Goal: Task Accomplishment & Management: Complete application form

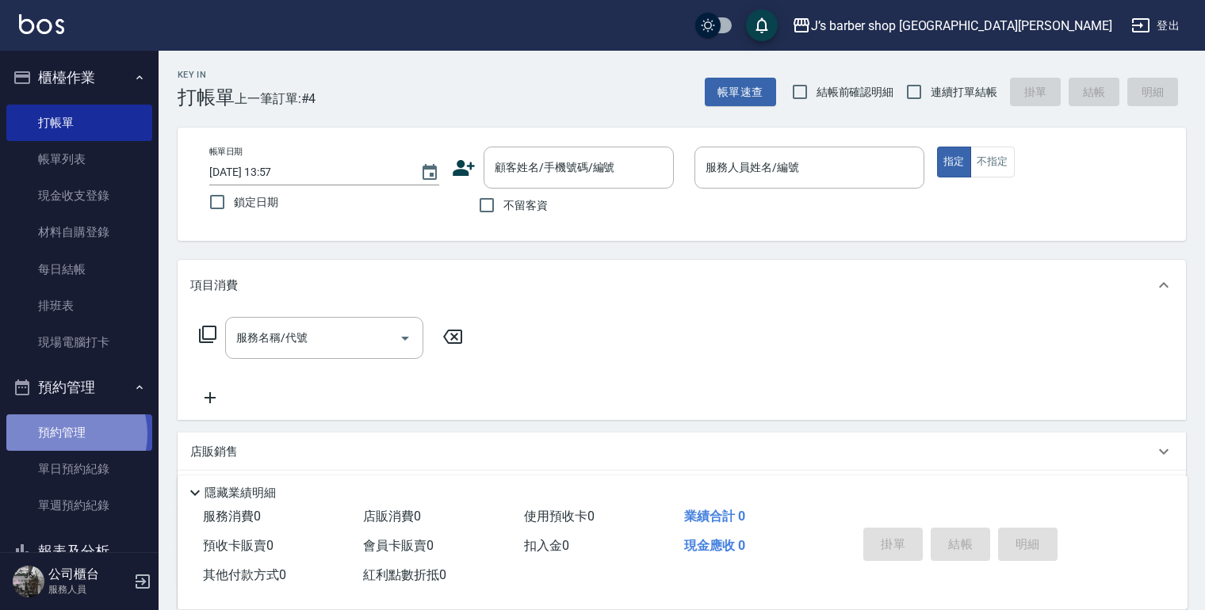
drag, startPoint x: 64, startPoint y: 434, endPoint x: 57, endPoint y: 425, distance: 11.9
click at [64, 434] on link "預約管理" at bounding box center [79, 433] width 146 height 36
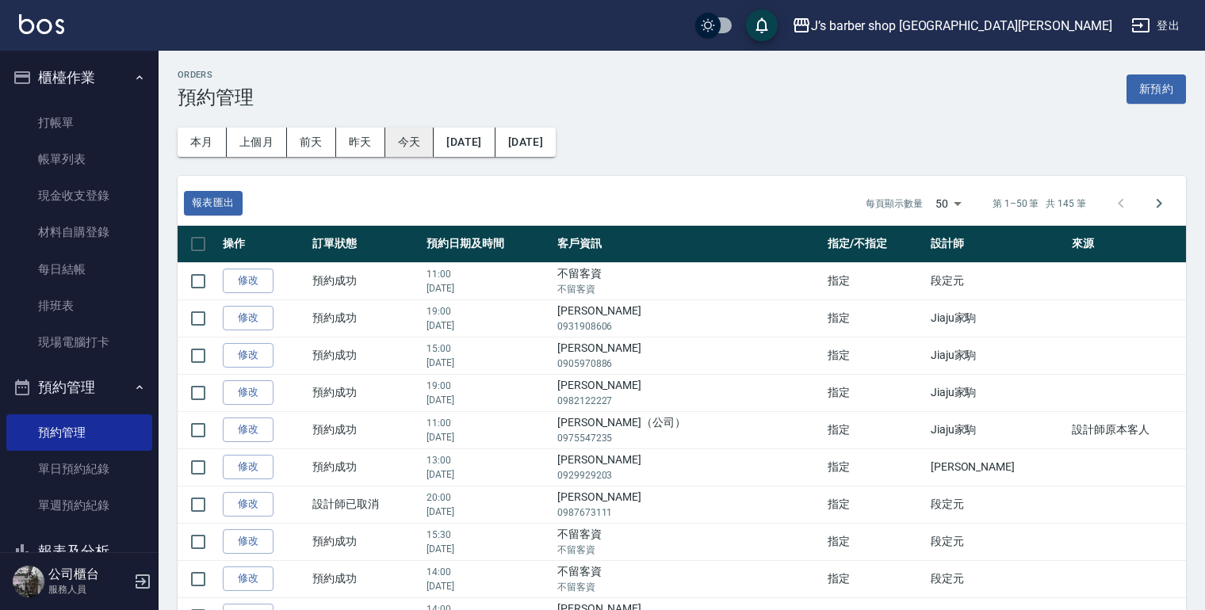
click at [411, 144] on button "今天" at bounding box center [409, 142] width 49 height 29
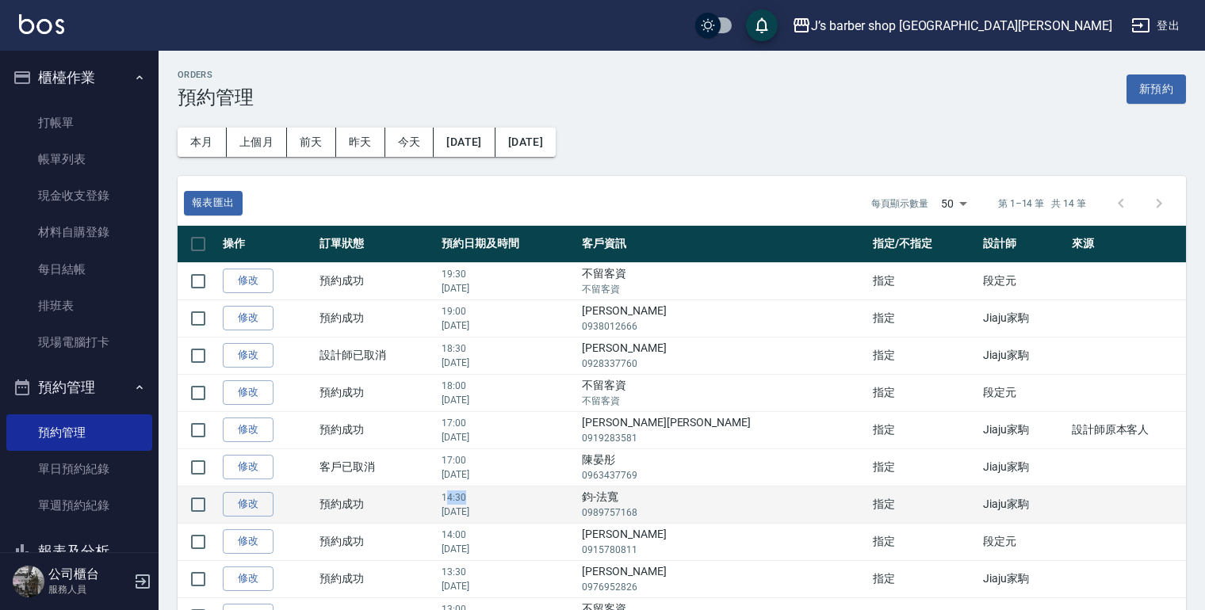
drag, startPoint x: 485, startPoint y: 495, endPoint x: 507, endPoint y: 493, distance: 22.3
click at [507, 493] on p "14:30" at bounding box center [508, 498] width 132 height 14
drag, startPoint x: 507, startPoint y: 493, endPoint x: 580, endPoint y: 496, distance: 73.0
click at [568, 496] on p "14:30" at bounding box center [508, 498] width 132 height 14
drag, startPoint x: 644, startPoint y: 494, endPoint x: 692, endPoint y: 494, distance: 48.4
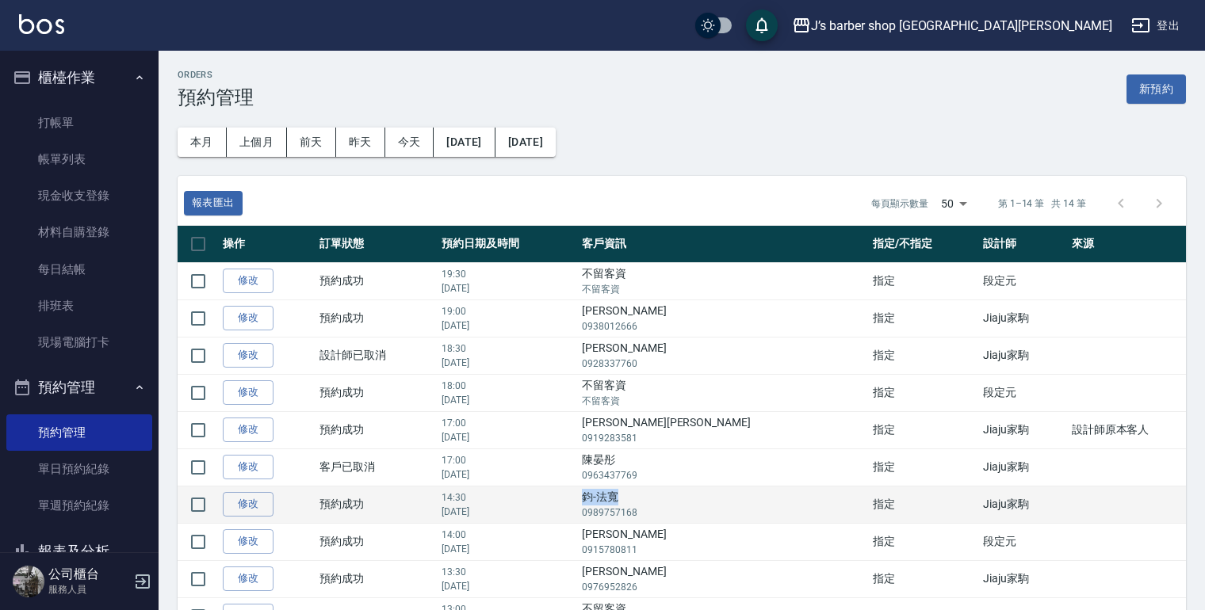
click at [692, 494] on td "[PERSON_NAME]-法寬 0989757168" at bounding box center [723, 504] width 291 height 37
drag, startPoint x: 692, startPoint y: 494, endPoint x: 670, endPoint y: 497, distance: 22.4
copy td "鈞-法寬"
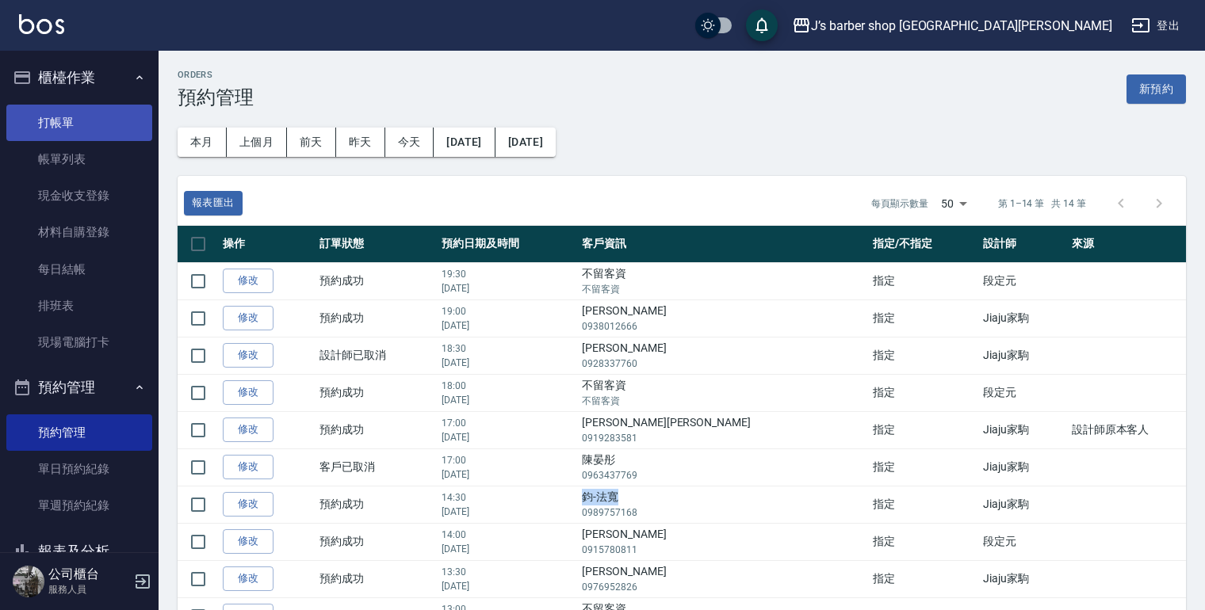
click at [80, 116] on link "打帳單" at bounding box center [79, 123] width 146 height 36
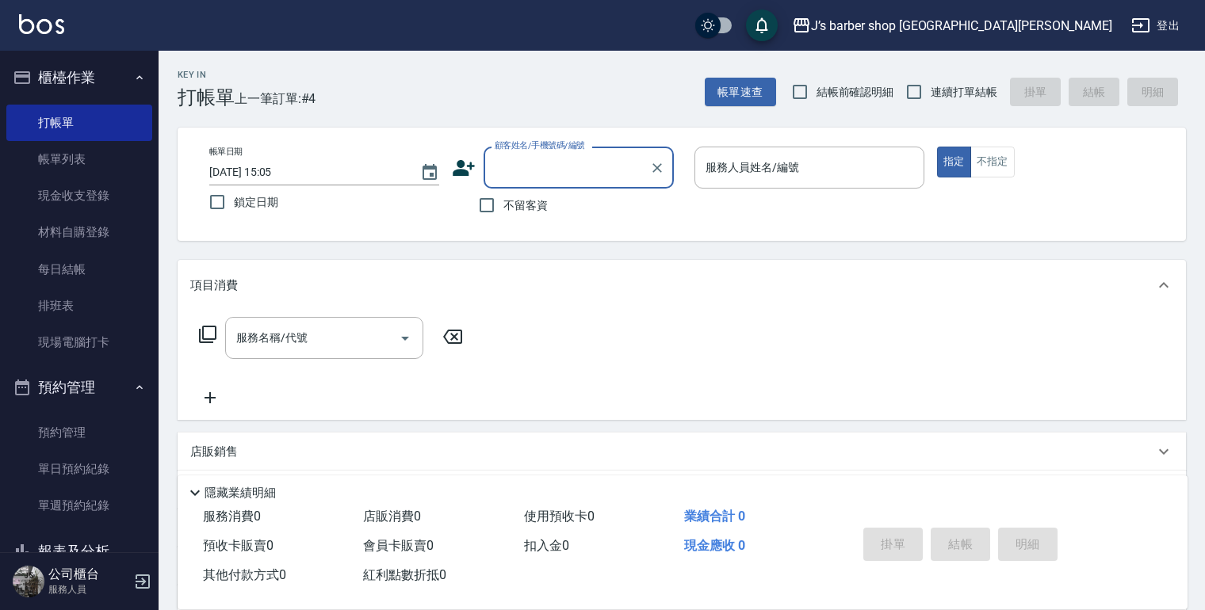
click at [622, 170] on input "顧客姓名/手機號碼/編號" at bounding box center [567, 168] width 152 height 28
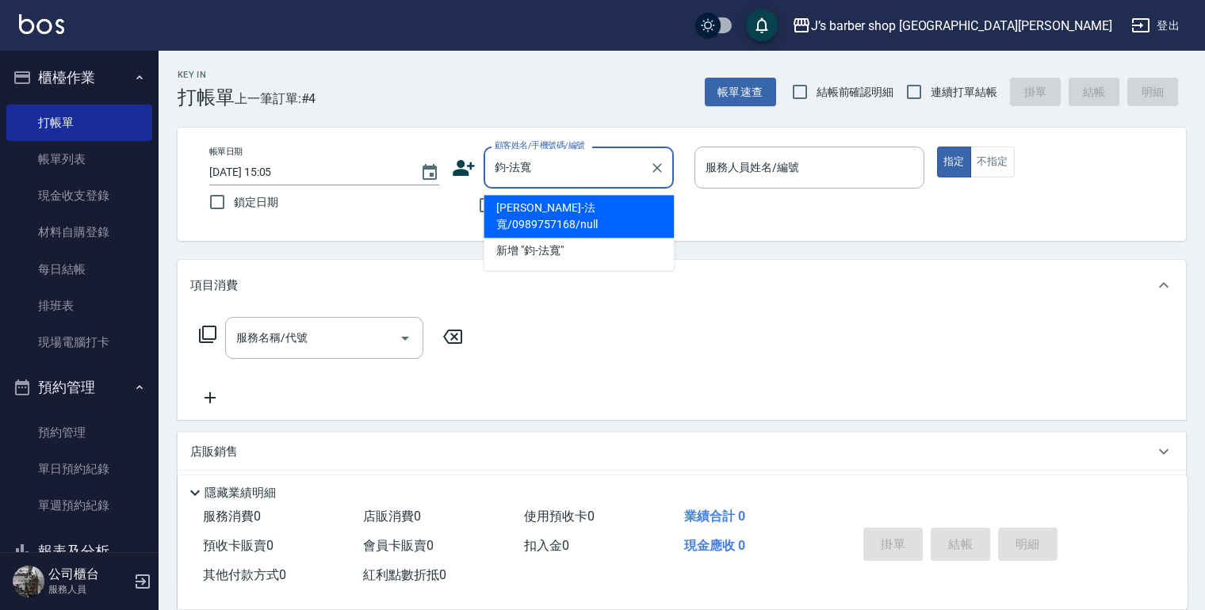
click at [599, 194] on ul "[PERSON_NAME]-法寬/0989757168/null 新增 "鈞-法寬"" at bounding box center [579, 230] width 190 height 82
click at [599, 203] on li "[PERSON_NAME]-法寬/0989757168/null" at bounding box center [579, 216] width 190 height 43
type input "[PERSON_NAME]-法寬/0989757168/null"
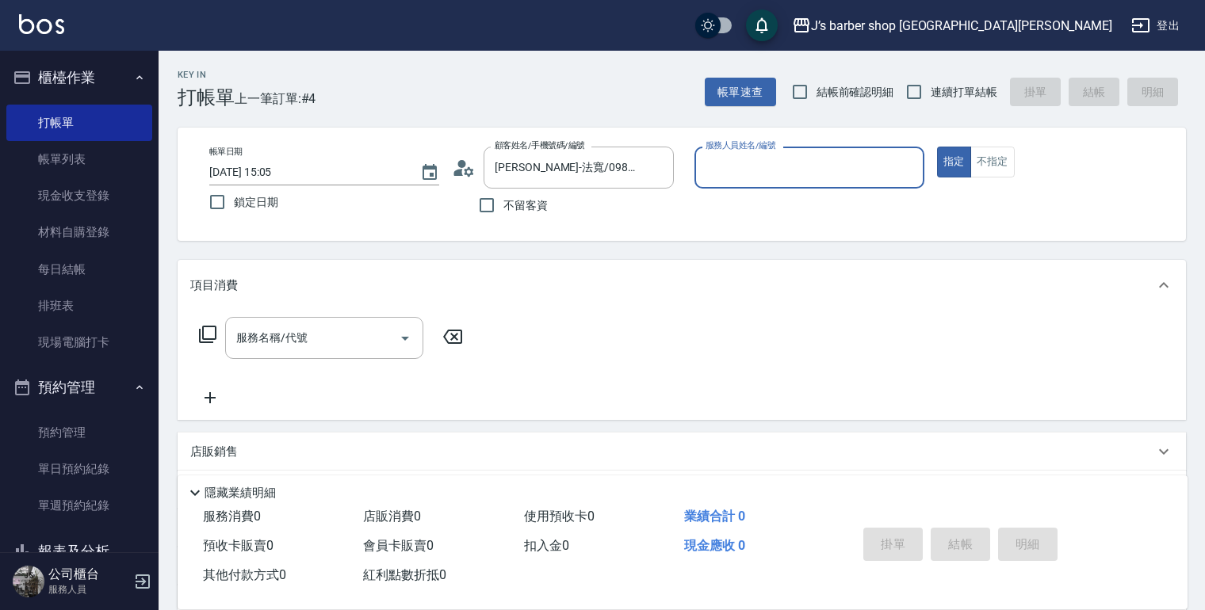
click at [766, 178] on input "服務人員姓名/編號" at bounding box center [810, 168] width 216 height 28
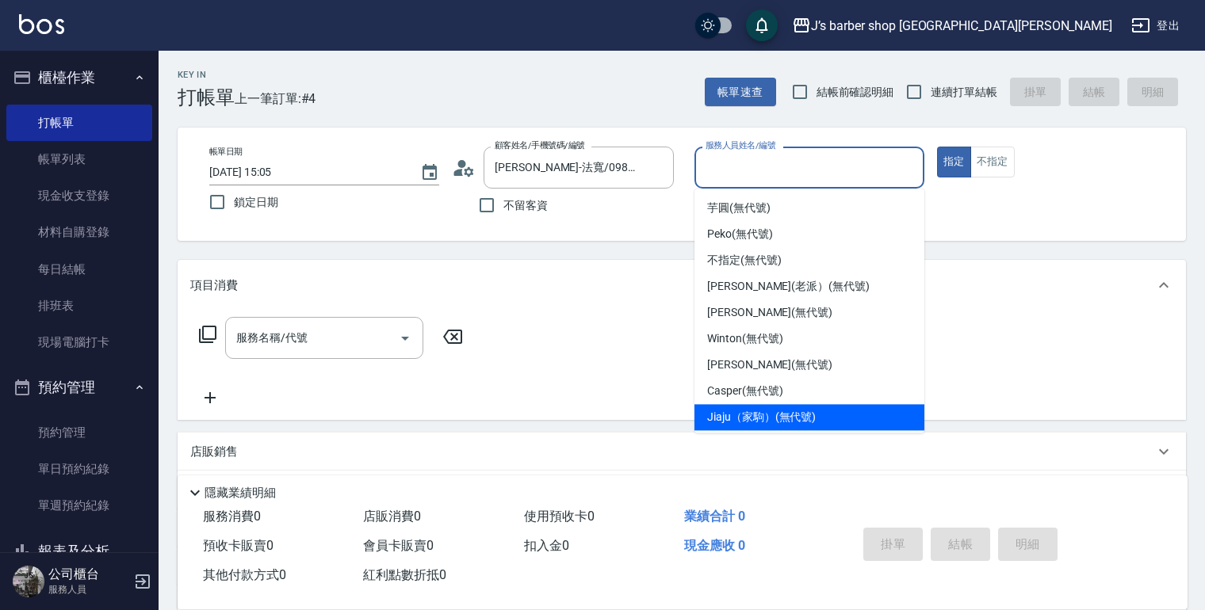
click at [764, 422] on span "Jiaju（家駒） (無代號)" at bounding box center [761, 417] width 109 height 17
type input "Jiaju（家駒）(無代號)"
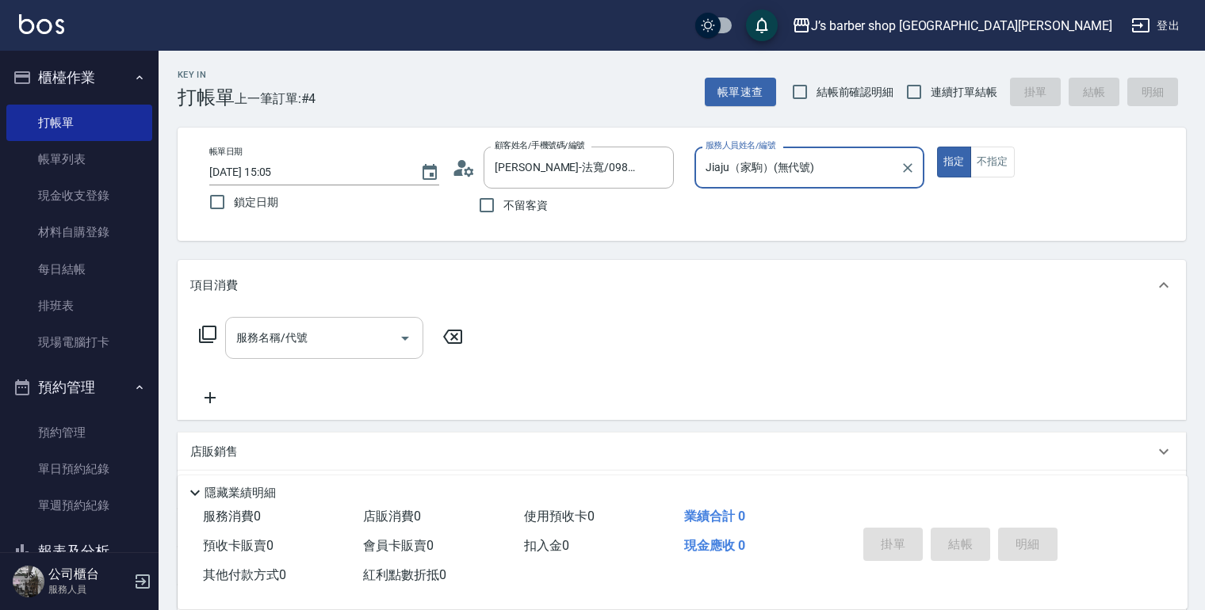
click at [297, 338] on input "服務名稱/代號" at bounding box center [312, 338] width 160 height 28
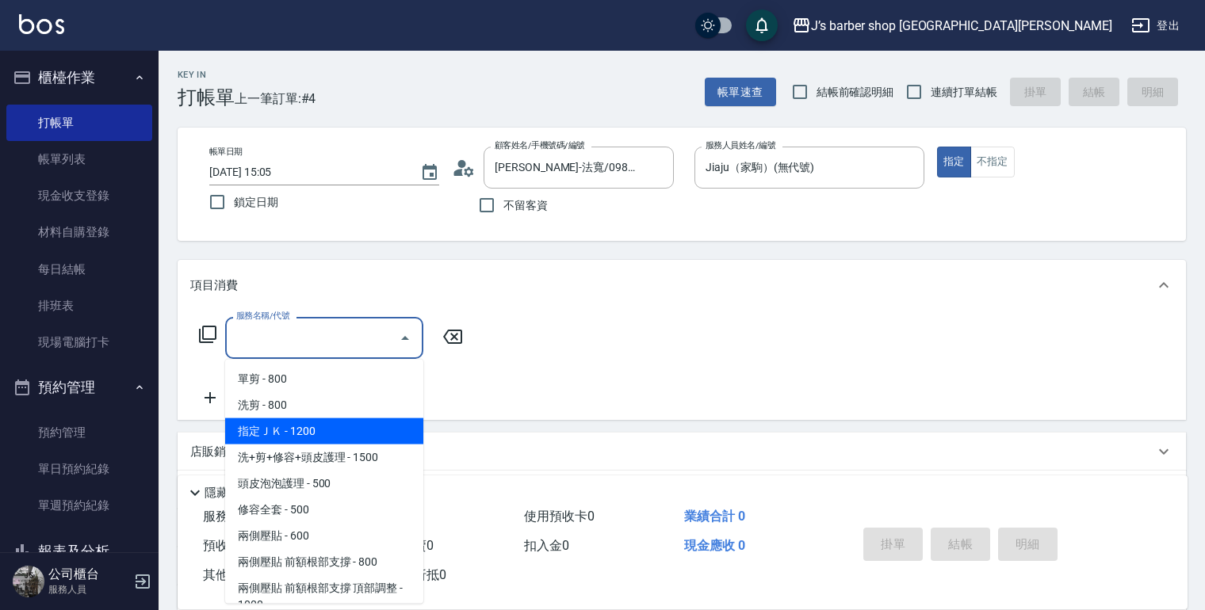
click at [338, 431] on span "指定ＪＫ - 1200" at bounding box center [324, 432] width 198 height 26
type input "指定ＪＫ(102)"
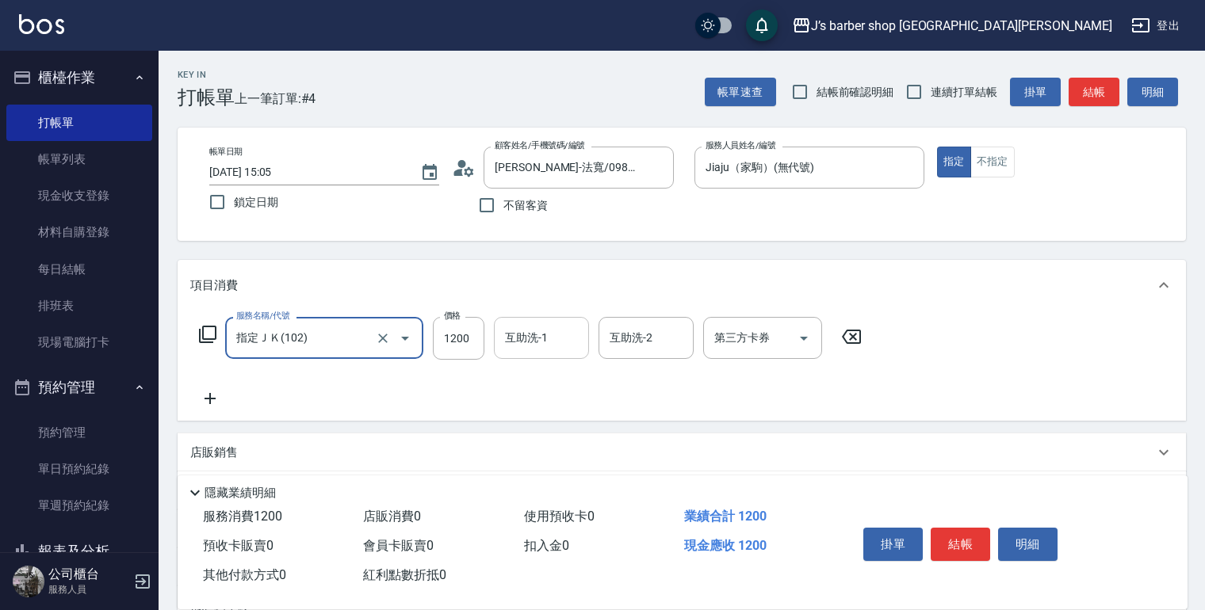
click at [542, 339] on input "互助洗-1" at bounding box center [541, 338] width 81 height 28
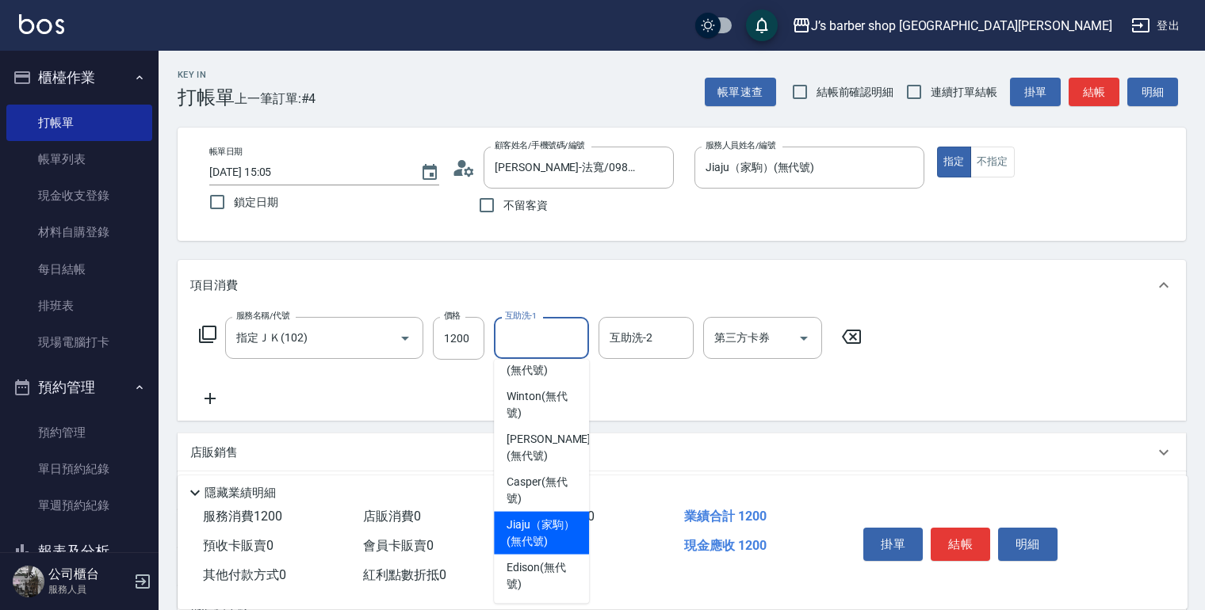
scroll to position [212, 0]
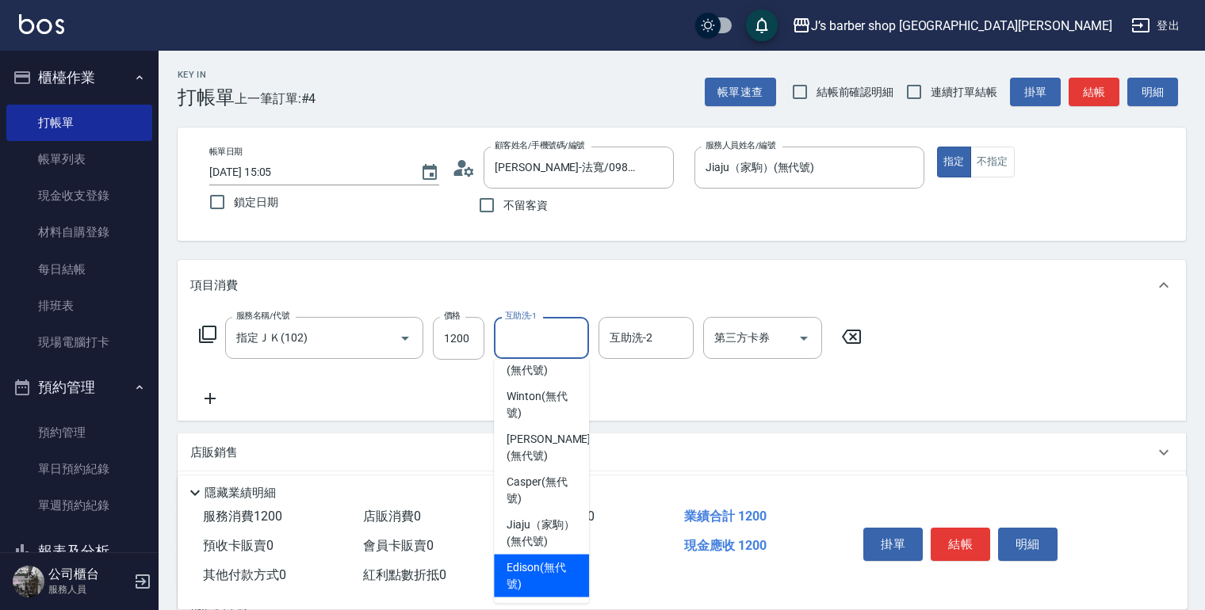
click at [549, 560] on span "Edison (無代號)" at bounding box center [542, 576] width 70 height 33
type input "Edison(無代號)"
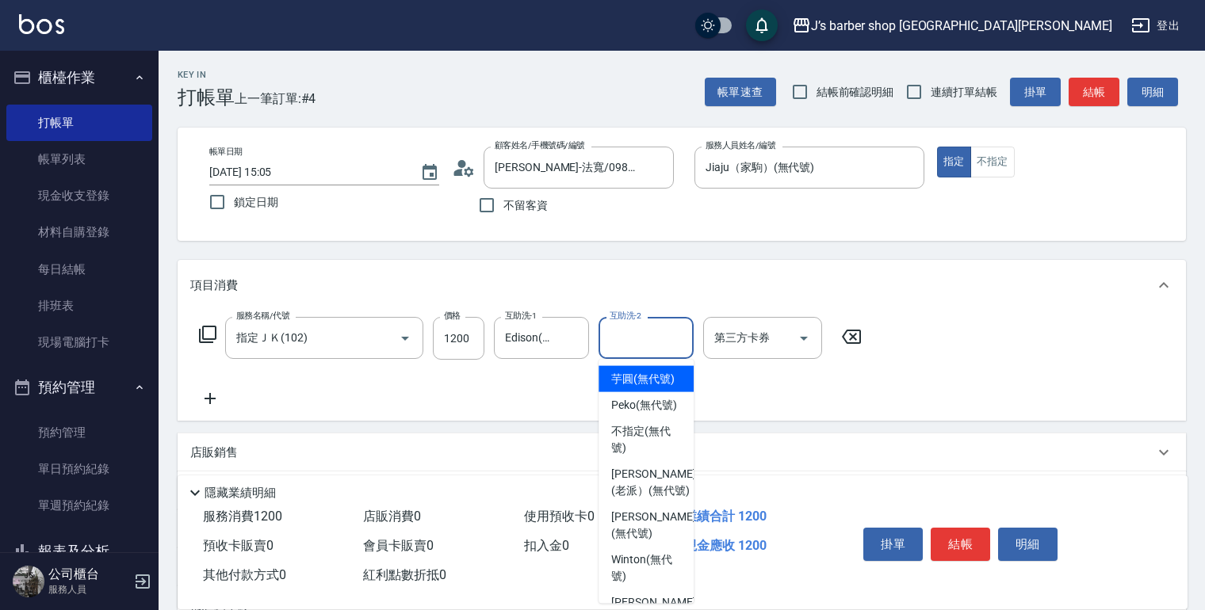
click at [623, 337] on input "互助洗-2" at bounding box center [646, 338] width 81 height 28
click at [634, 414] on span "Peko (無代號)" at bounding box center [644, 405] width 66 height 17
type input "Peko(無代號)"
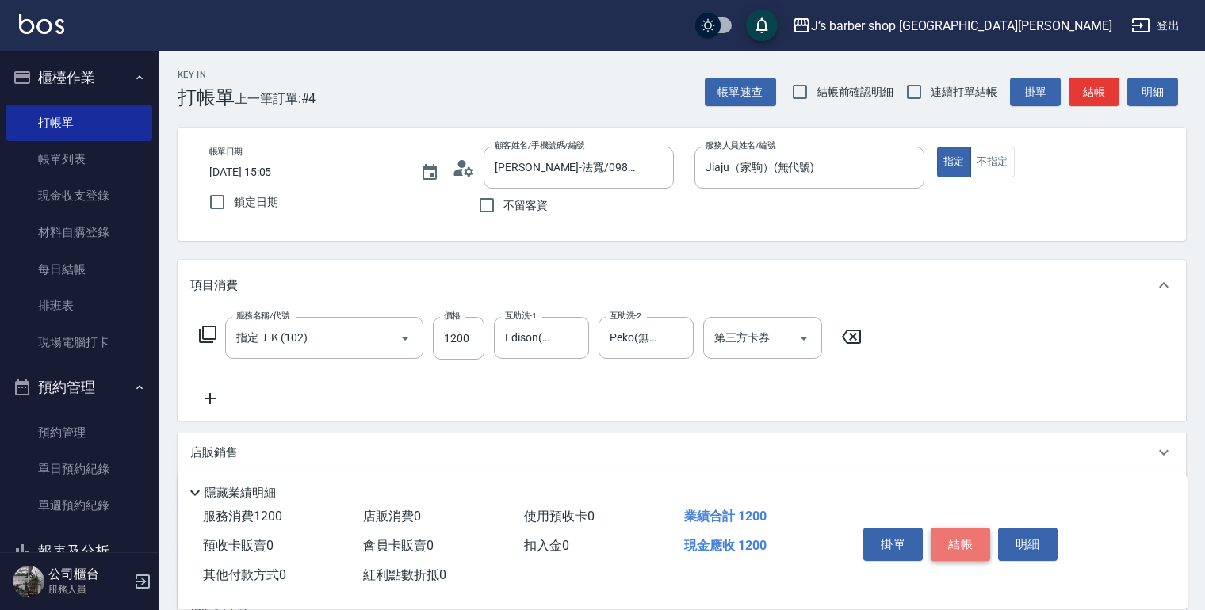
click at [943, 538] on button "結帳" at bounding box center [960, 544] width 59 height 33
